Goal: Information Seeking & Learning: Learn about a topic

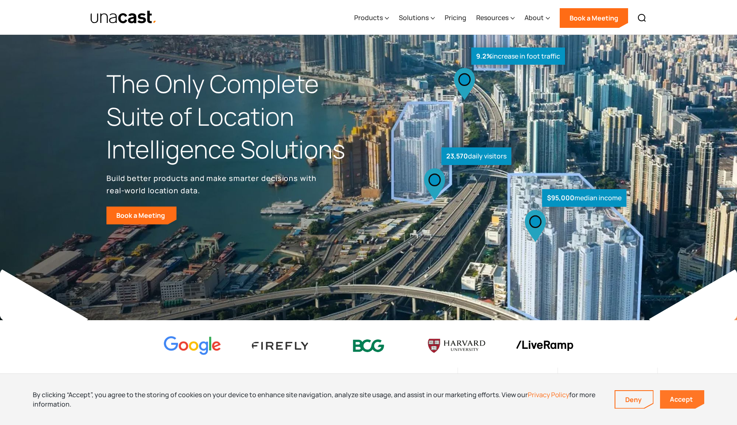
click at [686, 399] on link "Accept" at bounding box center [682, 399] width 44 height 18
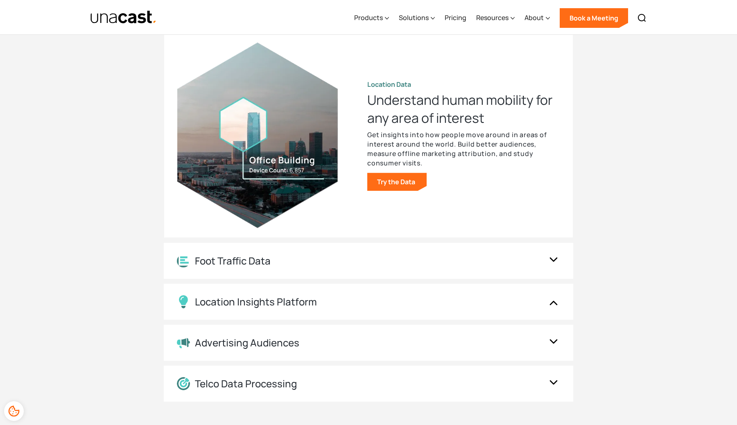
scroll to position [825, 0]
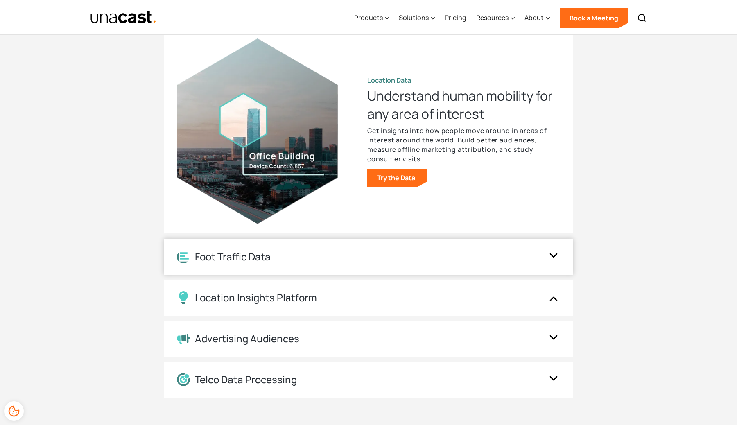
click at [516, 252] on div "Foot Traffic Data" at bounding box center [360, 256] width 367 height 13
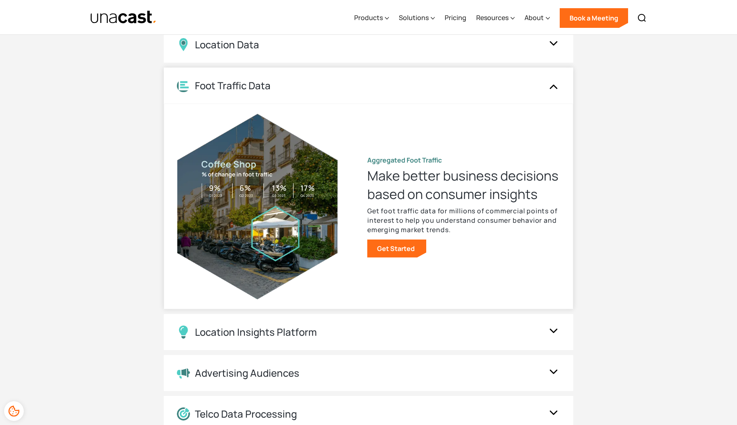
scroll to position [789, 0]
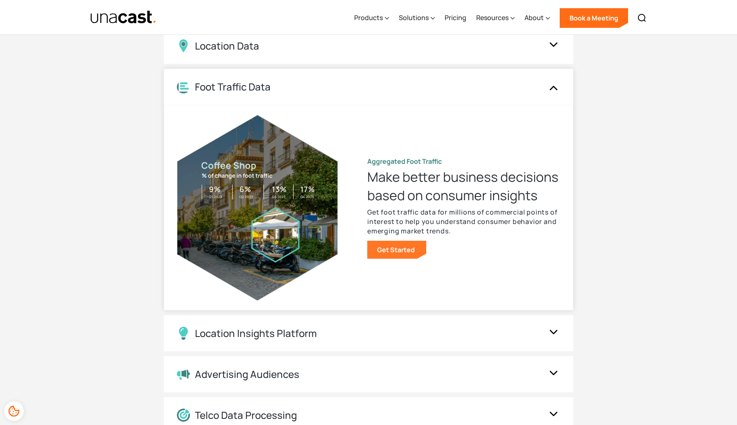
click at [392, 253] on link "Get Started" at bounding box center [396, 250] width 59 height 18
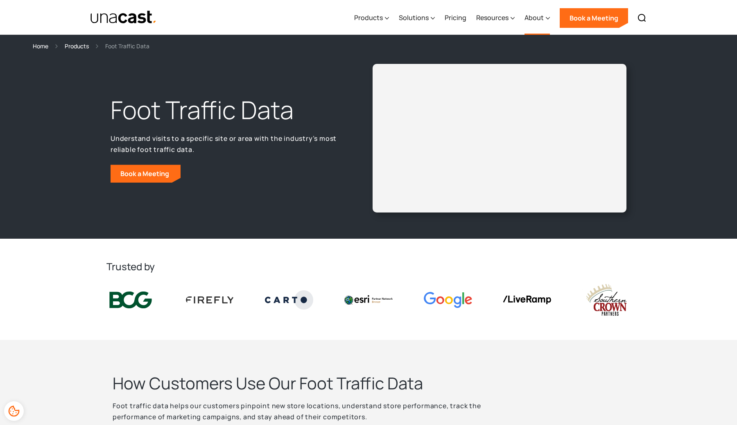
click at [539, 15] on div "About" at bounding box center [533, 18] width 19 height 10
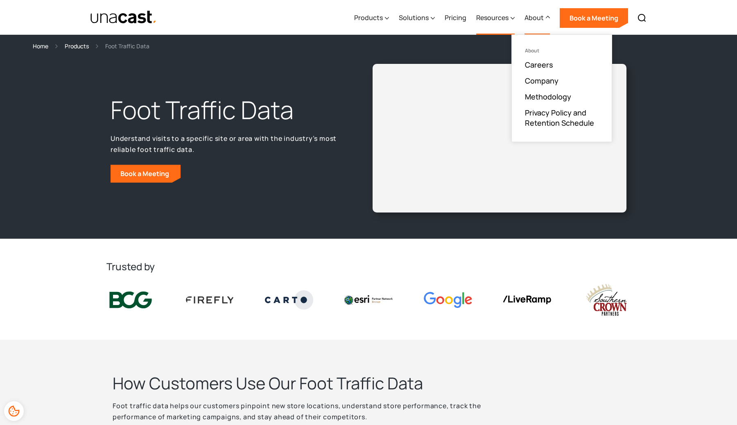
click at [502, 19] on div "Resources" at bounding box center [492, 18] width 32 height 10
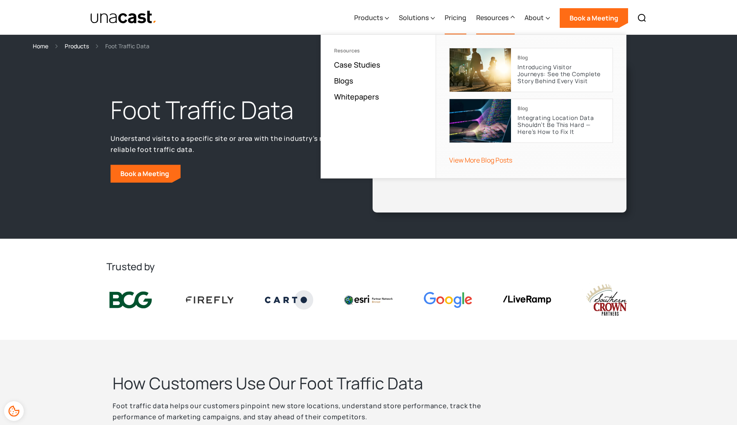
click at [453, 16] on link "Pricing" at bounding box center [455, 18] width 22 height 34
